Goal: Information Seeking & Learning: Learn about a topic

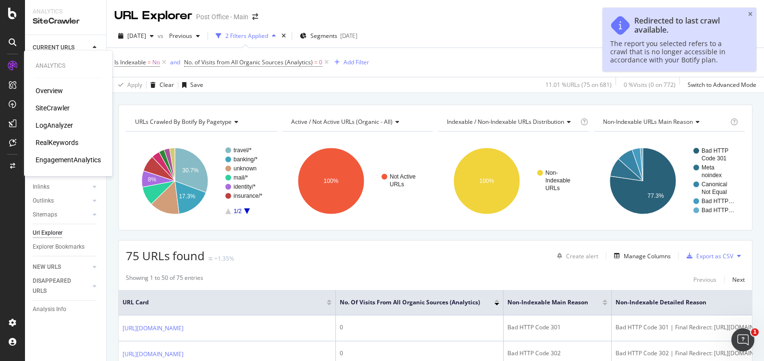
click at [77, 159] on div "EngagementAnalytics" at bounding box center [68, 160] width 65 height 10
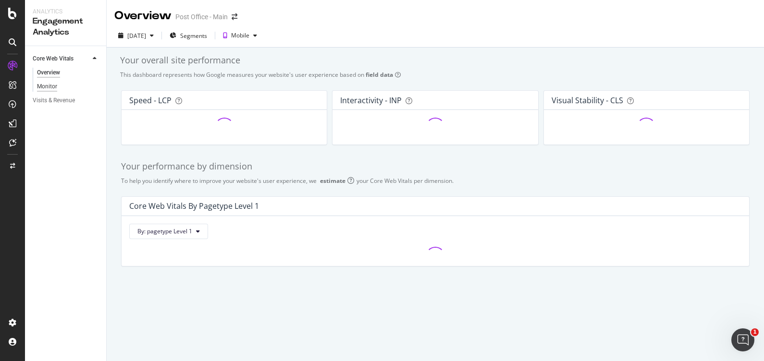
click at [57, 86] on div "Monitor" at bounding box center [47, 87] width 20 height 10
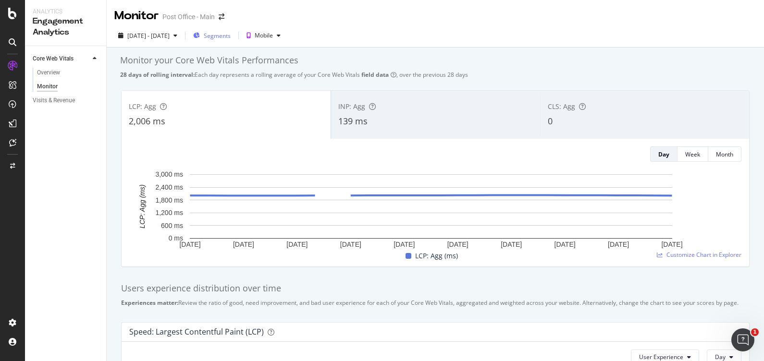
click at [231, 29] on div "Segments" at bounding box center [211, 35] width 37 height 14
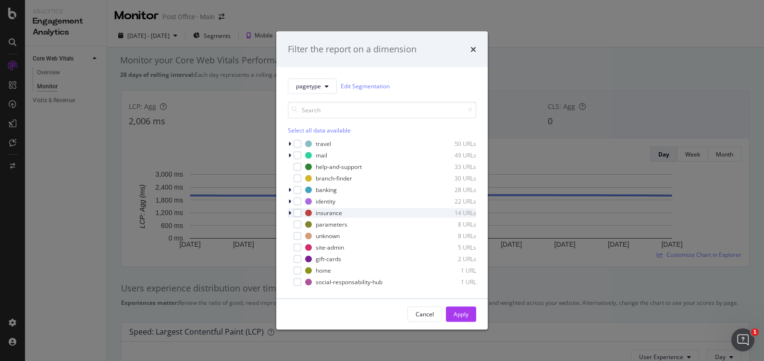
click at [288, 212] on icon "modal" at bounding box center [289, 213] width 3 height 6
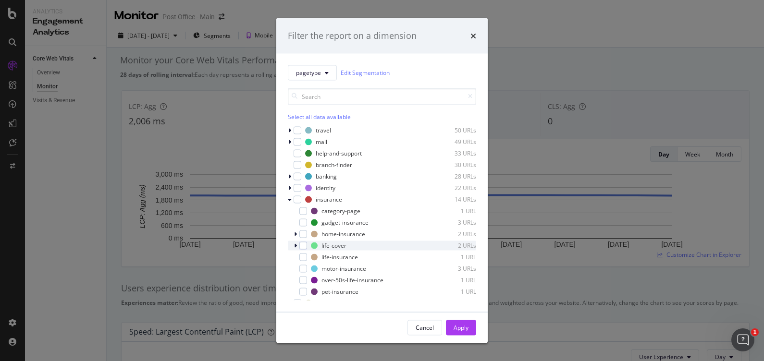
click at [295, 245] on icon "modal" at bounding box center [295, 246] width 3 height 6
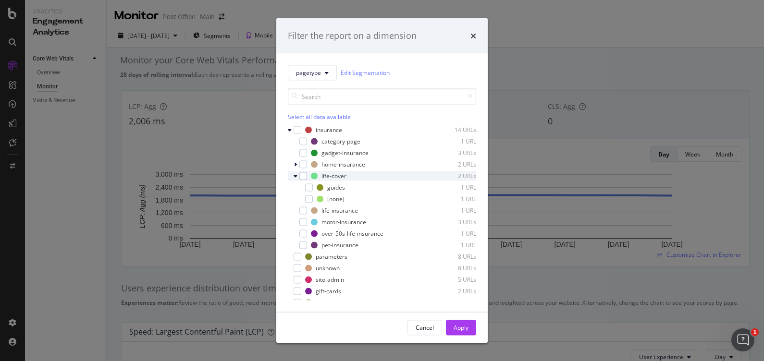
scroll to position [70, 0]
click at [303, 233] on div "modal" at bounding box center [303, 234] width 8 height 8
click at [464, 322] on div "Apply" at bounding box center [461, 327] width 15 height 14
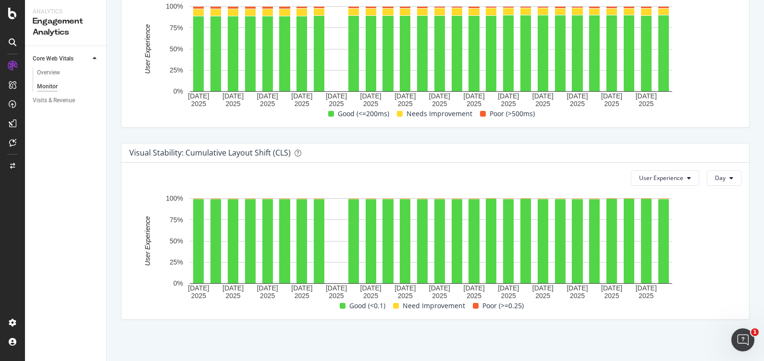
scroll to position [583, 0]
click at [51, 69] on div "Overview" at bounding box center [48, 73] width 23 height 10
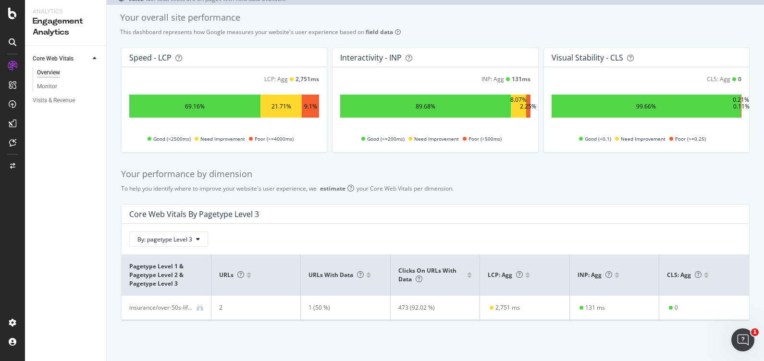
scroll to position [54, 0]
click at [200, 309] on icon at bounding box center [199, 308] width 7 height 7
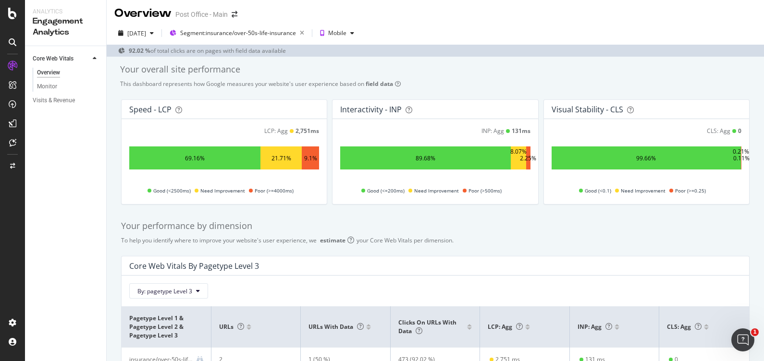
scroll to position [2, 0]
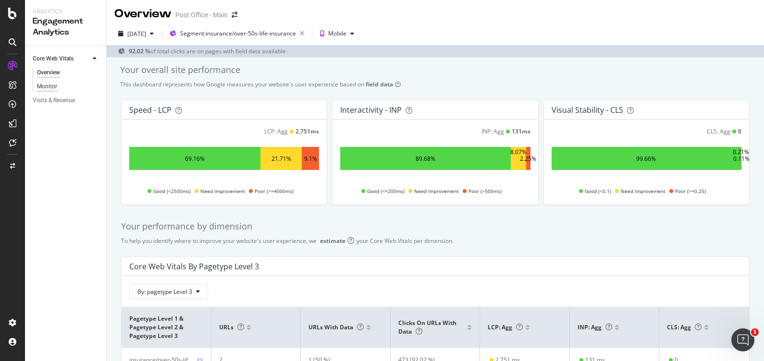
click at [44, 89] on div "Monitor" at bounding box center [47, 87] width 20 height 10
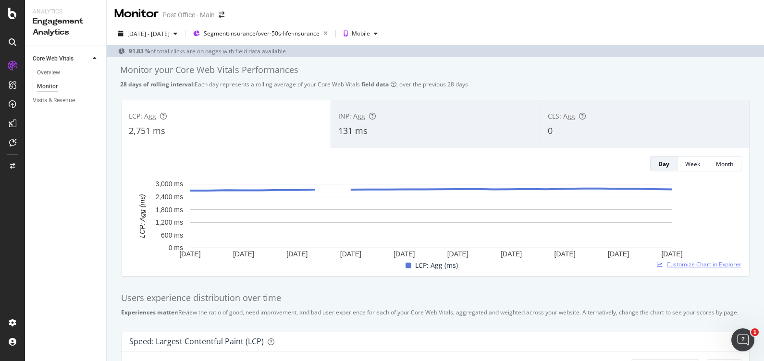
click at [690, 266] on span "Customize Chart in Explorer" at bounding box center [703, 264] width 75 height 8
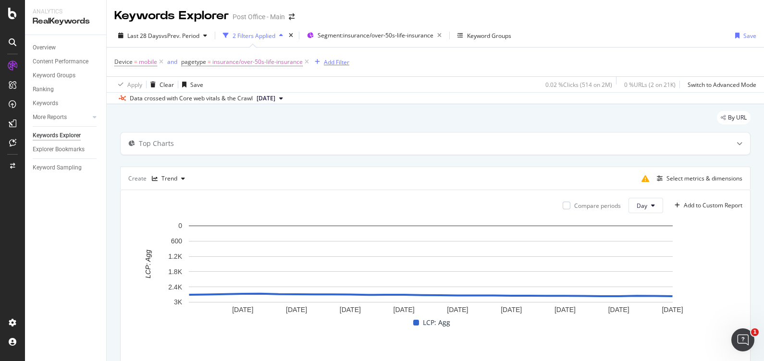
click at [327, 66] on div "Add Filter" at bounding box center [336, 62] width 25 height 8
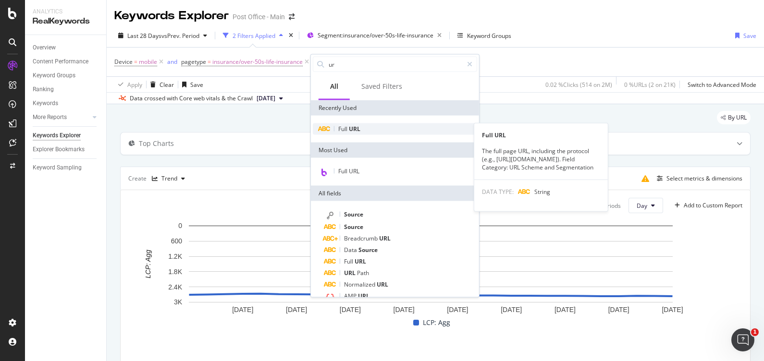
type input "ur"
click at [368, 129] on div "Full URL" at bounding box center [395, 129] width 164 height 12
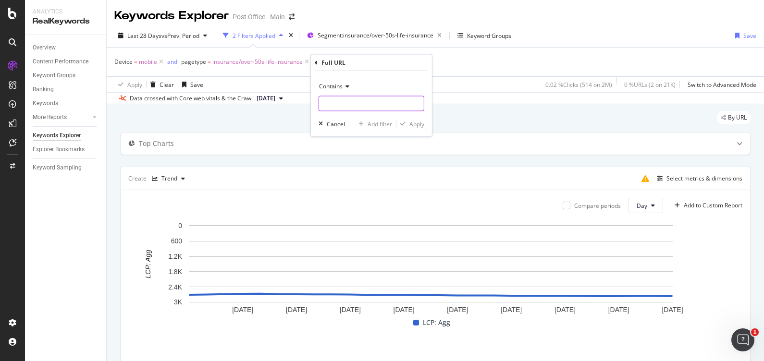
click at [355, 103] on input "text" at bounding box center [371, 103] width 105 height 15
type input "over"
click at [339, 86] on span "Contains" at bounding box center [331, 86] width 24 height 8
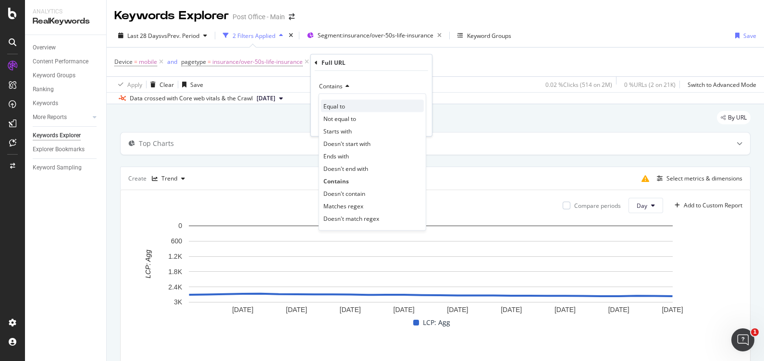
click at [339, 105] on span "Equal to" at bounding box center [334, 106] width 22 height 8
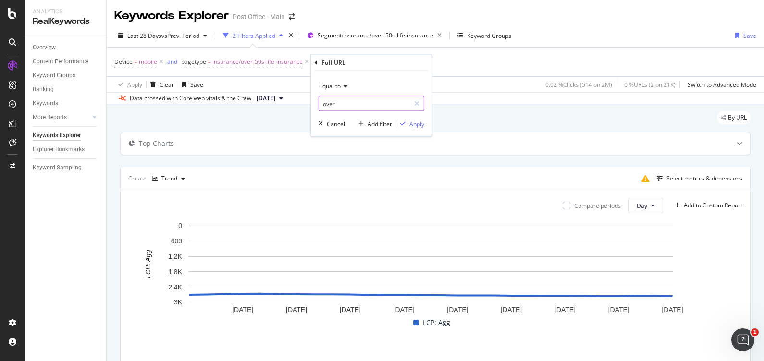
click at [339, 105] on input "over" at bounding box center [364, 103] width 91 height 15
paste input "[URL][DOMAIN_NAME]"
type input "[URL][DOMAIN_NAME]"
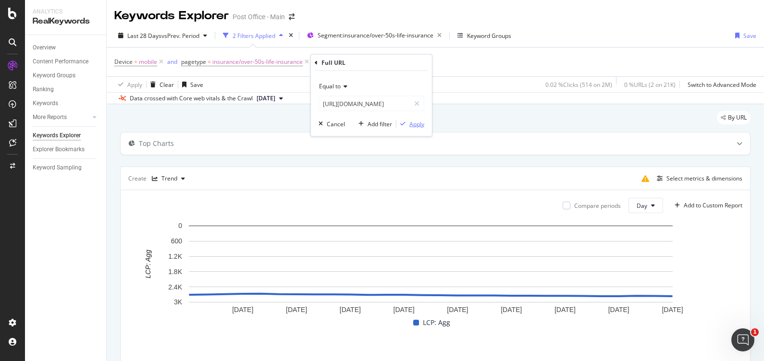
click at [423, 120] on div "Apply" at bounding box center [416, 124] width 15 height 8
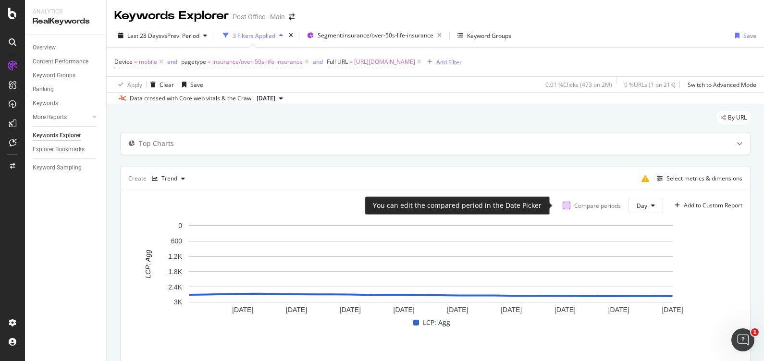
click at [563, 207] on div at bounding box center [567, 206] width 8 height 8
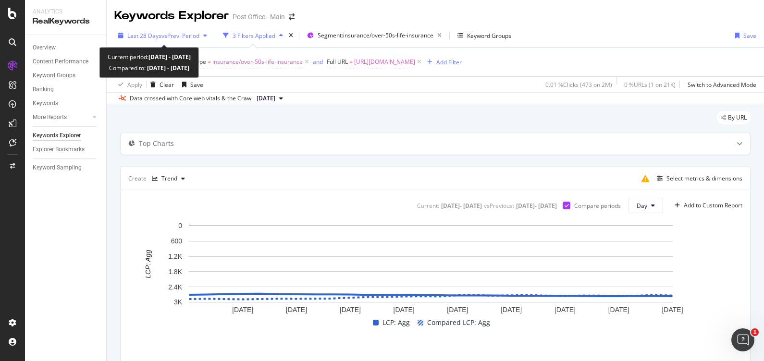
click at [180, 34] on span "vs Prev. Period" at bounding box center [180, 36] width 38 height 8
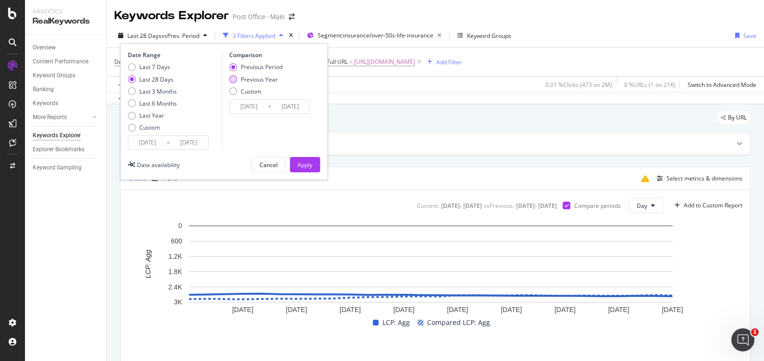
click at [251, 78] on div "Previous Year" at bounding box center [259, 79] width 37 height 8
type input "[DATE]"
click at [304, 164] on div "Apply" at bounding box center [304, 165] width 15 height 8
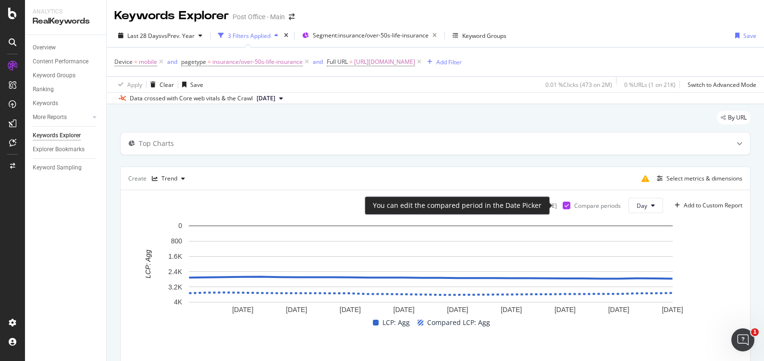
click at [565, 208] on icon at bounding box center [567, 205] width 4 height 5
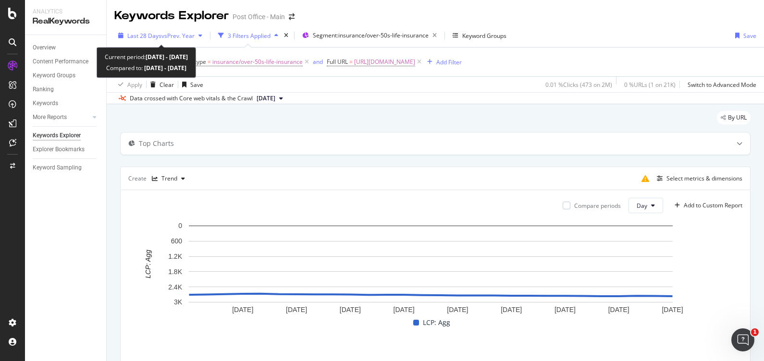
click at [196, 29] on div "Last 28 Days vs Prev. Year" at bounding box center [160, 35] width 92 height 14
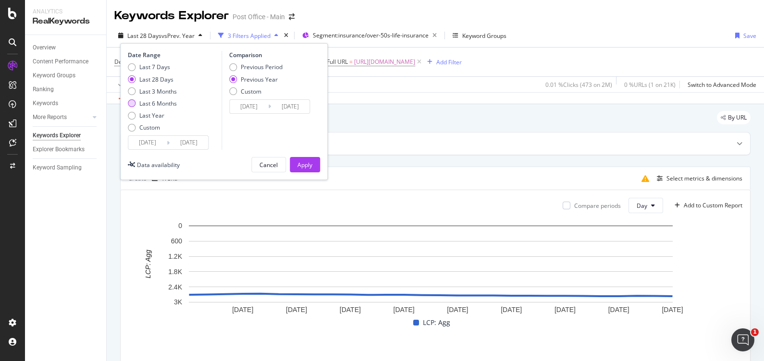
click at [166, 104] on div "Last 6 Months" at bounding box center [157, 103] width 37 height 8
type input "[DATE]"
click at [315, 164] on button "Apply" at bounding box center [305, 164] width 30 height 15
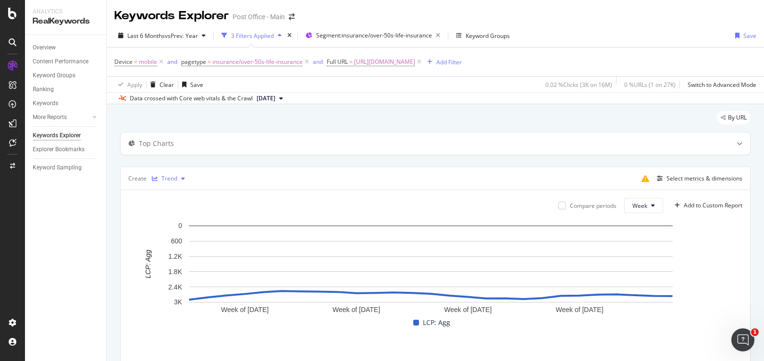
click at [177, 178] on div "button" at bounding box center [183, 179] width 12 height 6
click at [257, 157] on div "Top Charts Create Trend Select metrics & dimensions Compare periods Week Add to…" at bounding box center [435, 282] width 630 height 301
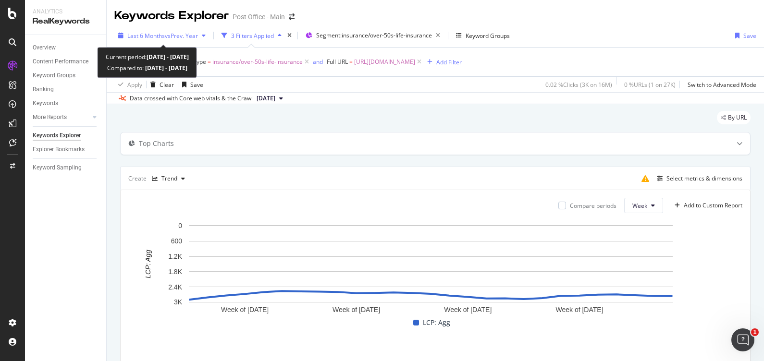
click at [208, 36] on div "button" at bounding box center [204, 36] width 12 height 6
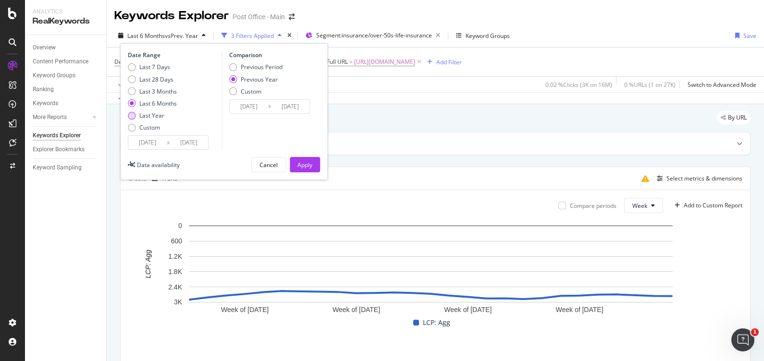
click at [149, 116] on div "Last Year" at bounding box center [151, 115] width 25 height 8
type input "[DATE]"
click at [296, 165] on button "Apply" at bounding box center [305, 164] width 30 height 15
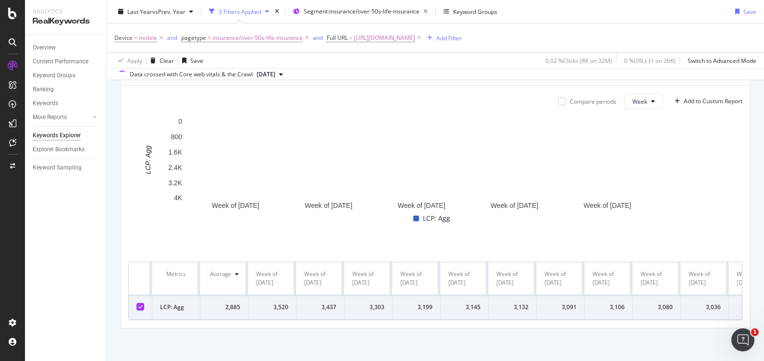
scroll to position [105, 0]
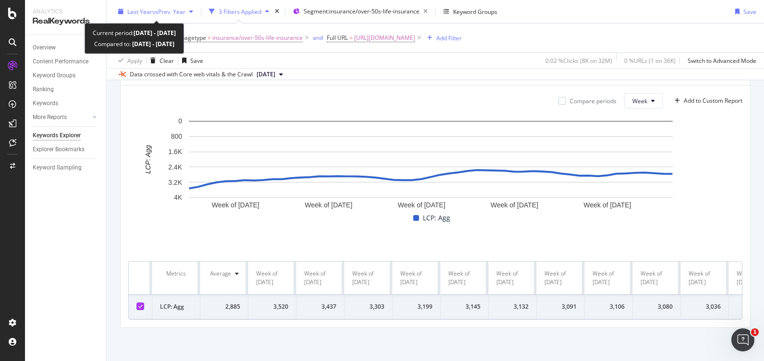
click at [165, 14] on span "vs Prev. Year" at bounding box center [168, 11] width 33 height 8
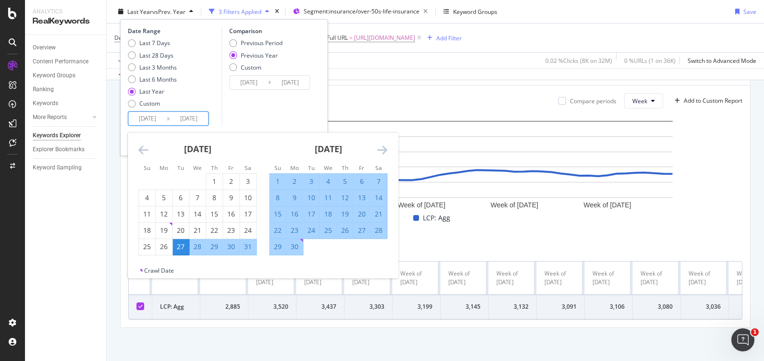
click at [196, 115] on input "[DATE]" at bounding box center [189, 118] width 38 height 13
click at [381, 150] on icon "Move forward to switch to the next month." at bounding box center [382, 150] width 10 height 12
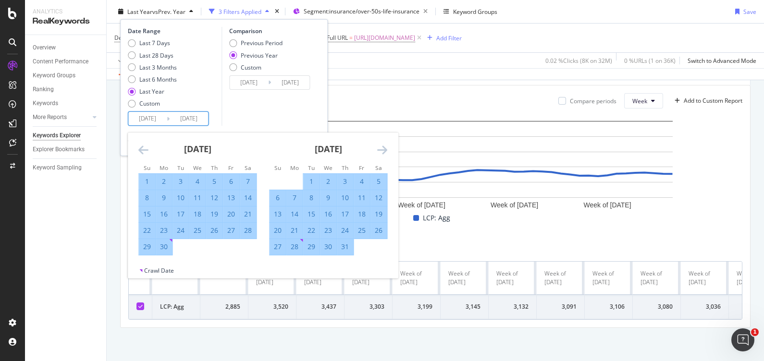
click at [380, 149] on icon "Move forward to switch to the next month." at bounding box center [382, 150] width 10 height 12
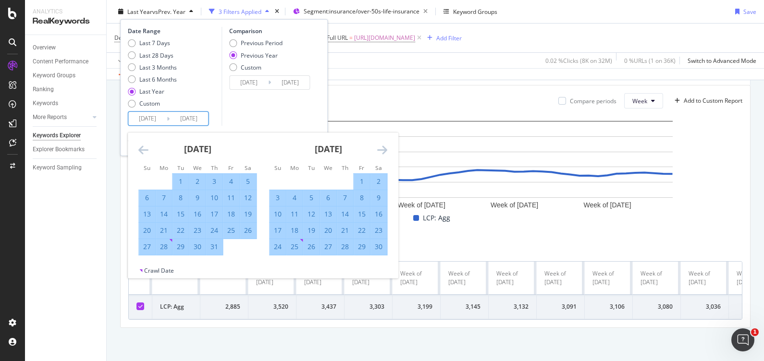
click at [380, 149] on icon "Move forward to switch to the next month." at bounding box center [382, 150] width 10 height 12
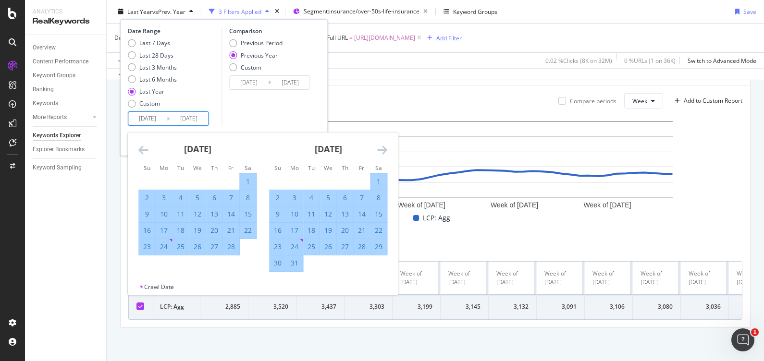
click at [380, 149] on icon "Move forward to switch to the next month." at bounding box center [382, 150] width 10 height 12
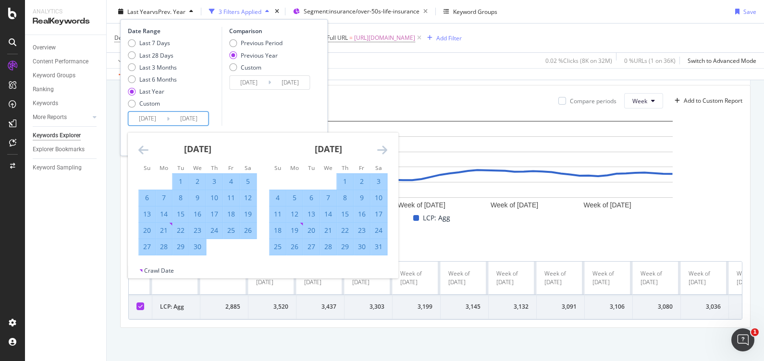
click at [380, 149] on icon "Move forward to switch to the next month." at bounding box center [382, 150] width 10 height 12
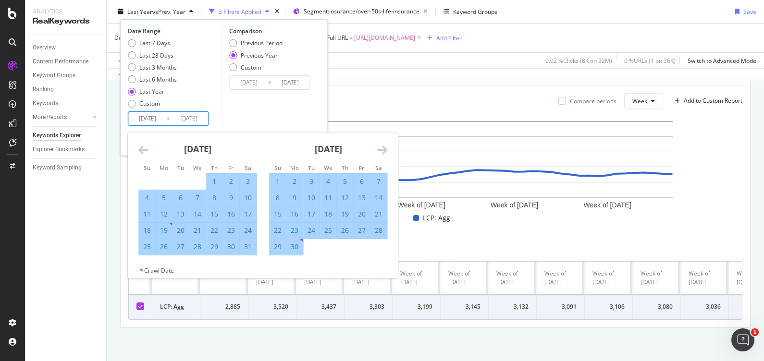
click at [380, 149] on icon "Move forward to switch to the next month." at bounding box center [382, 150] width 10 height 12
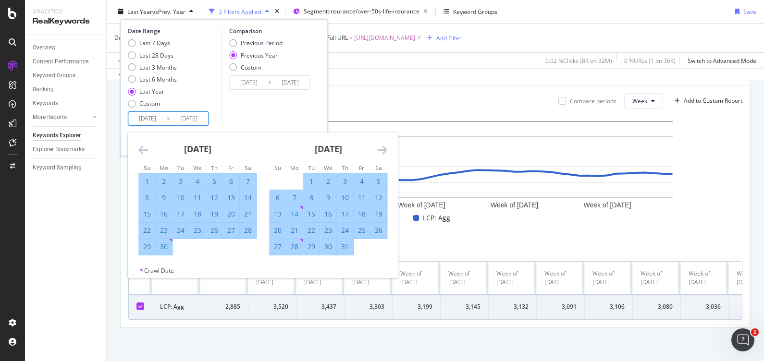
click at [380, 149] on icon "Move forward to switch to the next month." at bounding box center [382, 150] width 10 height 12
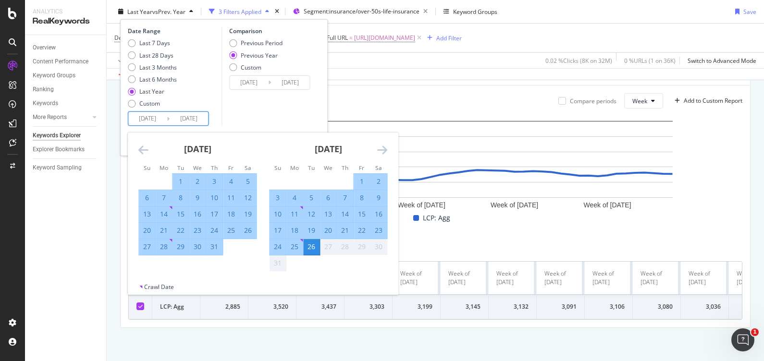
click at [380, 149] on icon "Move forward to switch to the next month." at bounding box center [382, 150] width 10 height 12
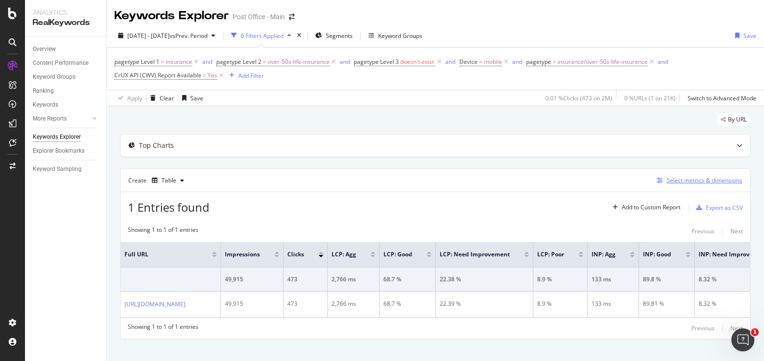
click at [671, 180] on div "Select metrics & dimensions" at bounding box center [704, 180] width 76 height 8
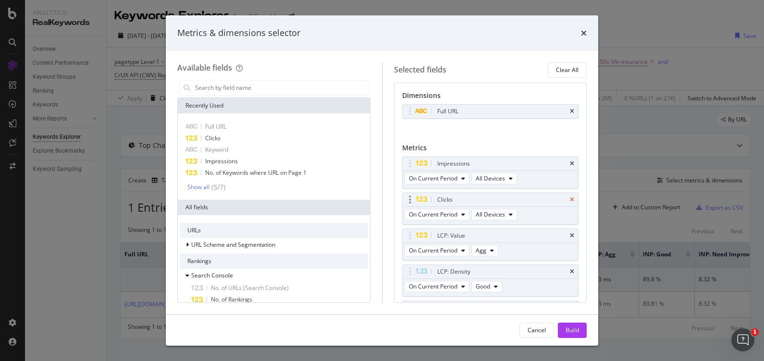
click at [570, 197] on icon "times" at bounding box center [572, 200] width 4 height 6
click at [570, 161] on icon "times" at bounding box center [572, 164] width 4 height 6
click at [247, 86] on input "modal" at bounding box center [281, 88] width 174 height 14
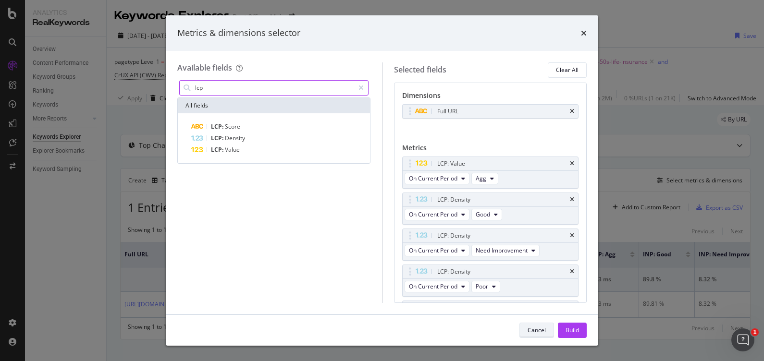
type input "lcp"
click at [537, 334] on div "Cancel" at bounding box center [537, 330] width 18 height 8
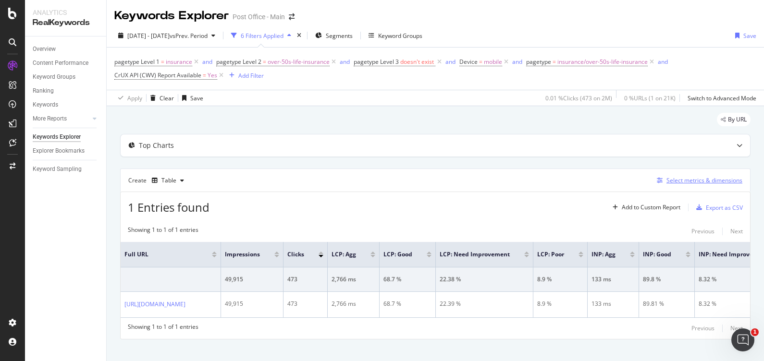
click at [666, 184] on div "Select metrics & dimensions" at bounding box center [704, 180] width 76 height 8
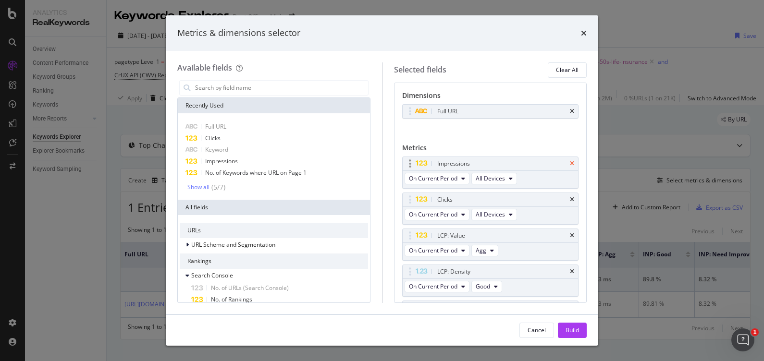
click at [570, 161] on icon "times" at bounding box center [572, 164] width 4 height 6
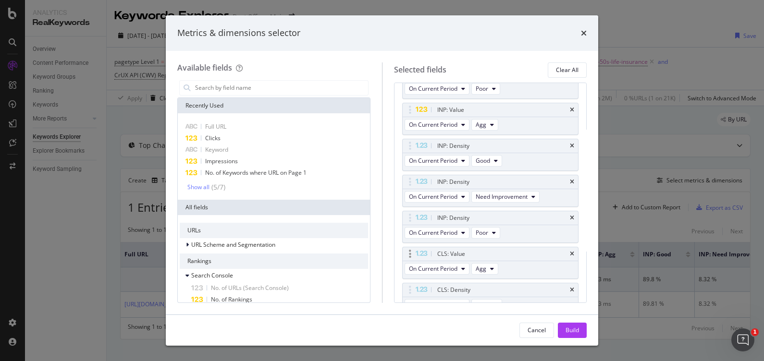
scroll to position [311, 0]
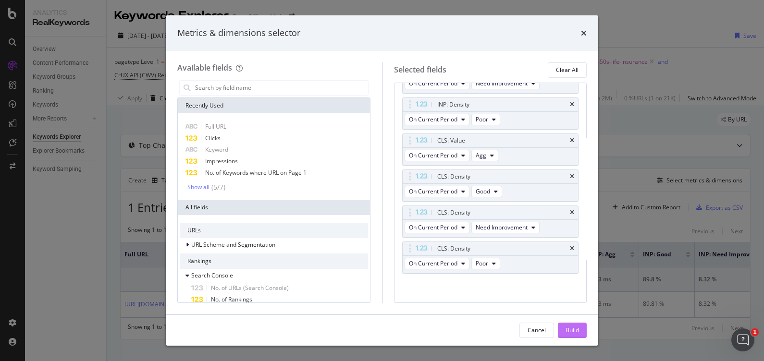
click at [572, 329] on div "Build" at bounding box center [571, 330] width 13 height 8
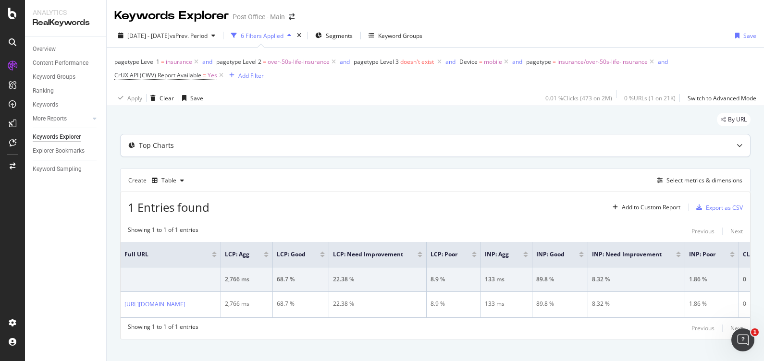
click at [332, 148] on div "Top Charts" at bounding box center [416, 146] width 591 height 10
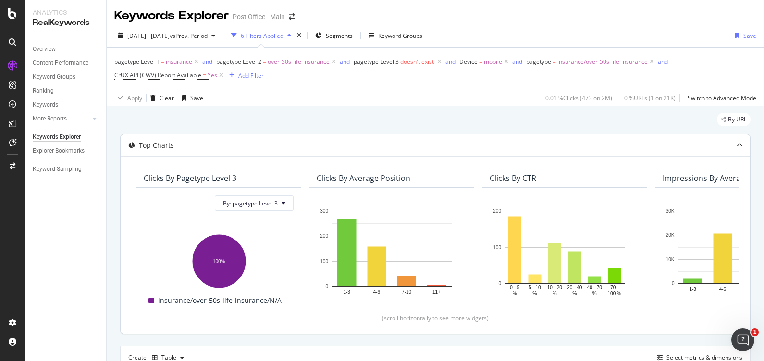
click at [172, 176] on div "Clicks By pagetype Level 3" at bounding box center [190, 178] width 93 height 10
click at [137, 147] on div "Top Charts" at bounding box center [416, 146] width 591 height 10
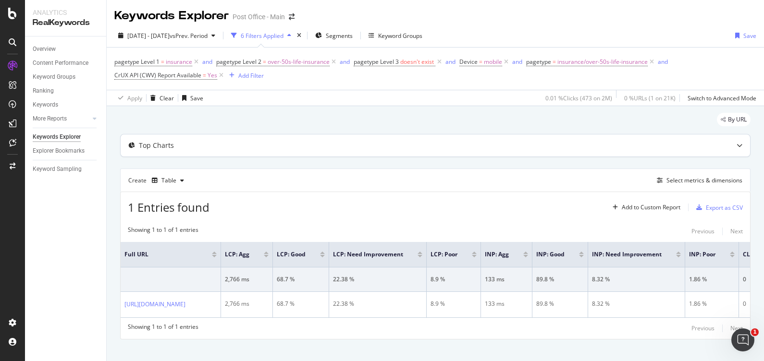
click at [137, 147] on div "Top Charts" at bounding box center [416, 146] width 591 height 10
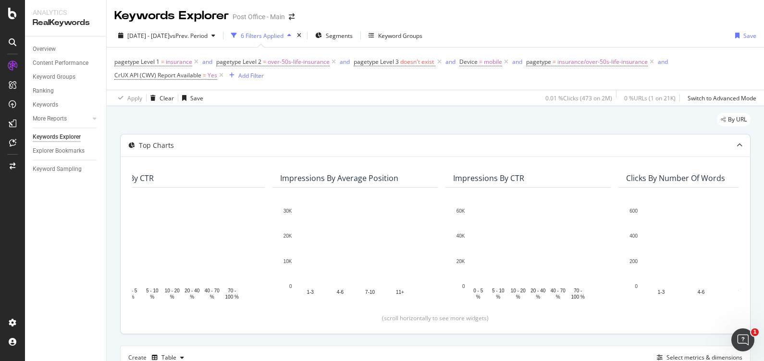
scroll to position [0, 440]
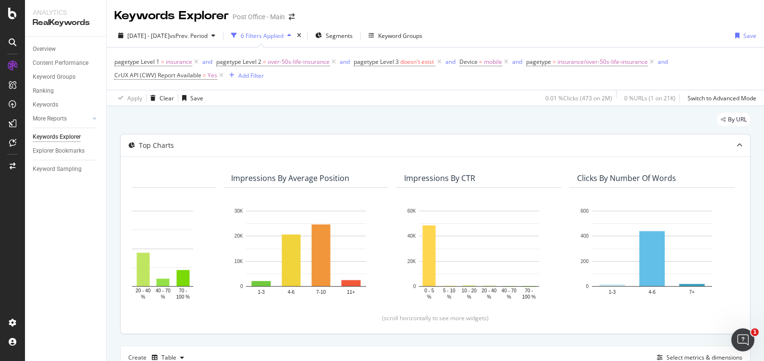
click at [729, 147] on div at bounding box center [739, 146] width 21 height 22
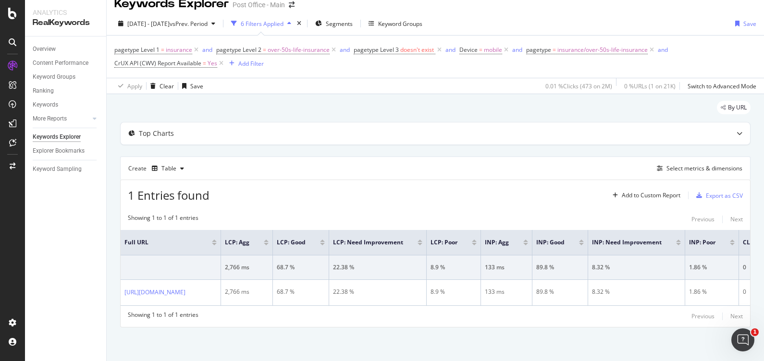
scroll to position [20, 0]
